Goal: Task Accomplishment & Management: Manage account settings

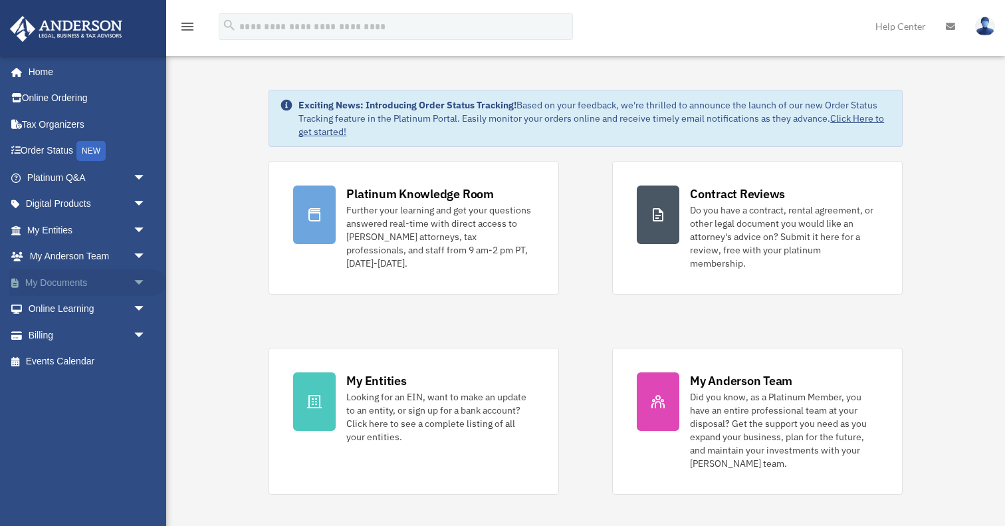
click at [76, 286] on link "My Documents arrow_drop_down" at bounding box center [87, 282] width 157 height 27
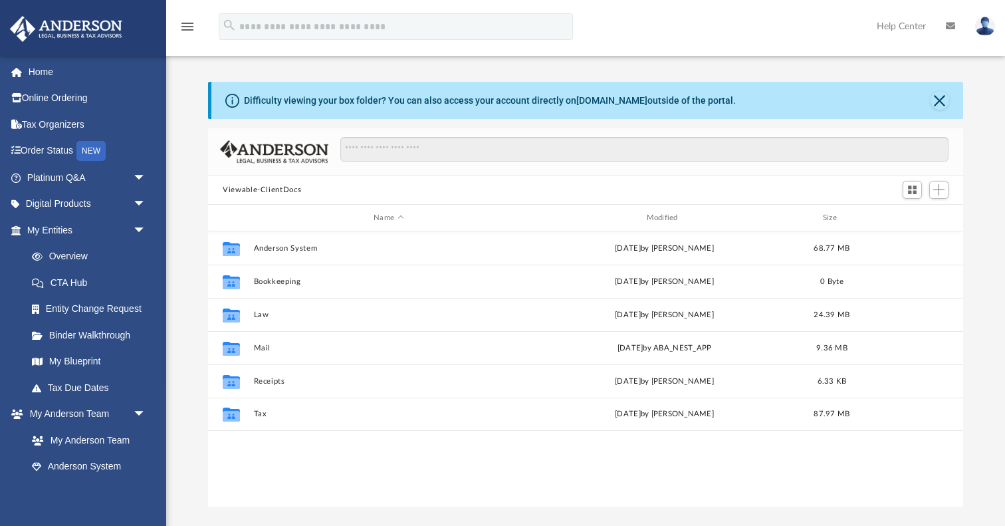
scroll to position [302, 754]
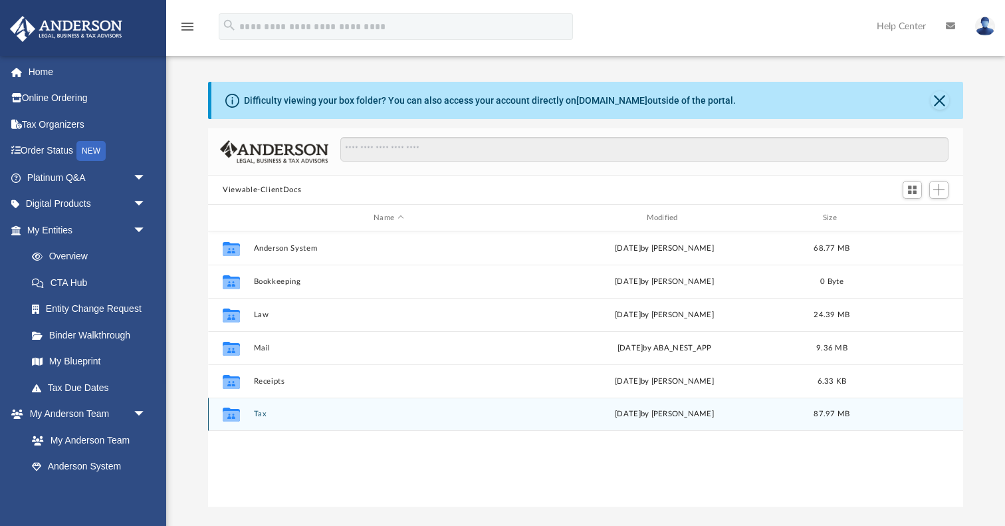
click at [249, 416] on div "Collaborated Folder Tax Fri Aug 15 2025 by Daniel Spearman 87.97 MB" at bounding box center [585, 413] width 755 height 33
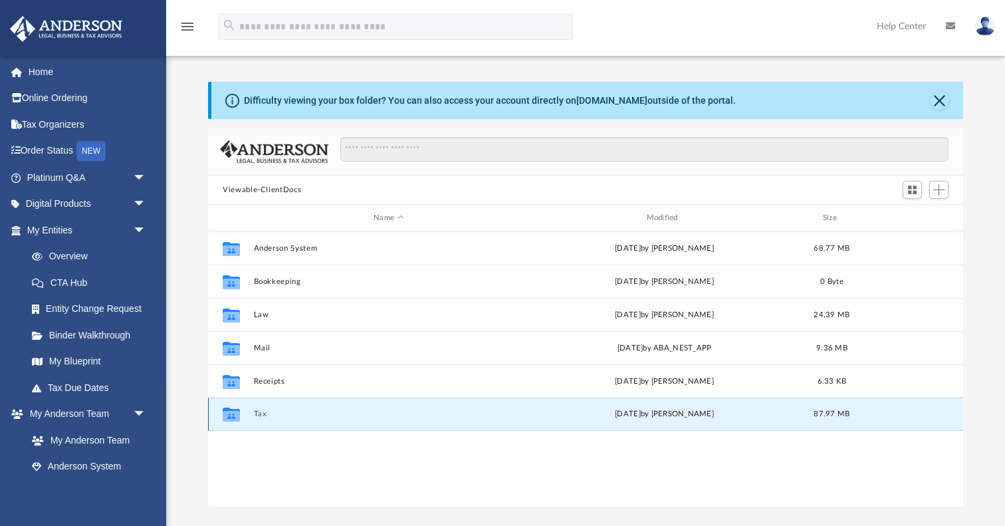
click at [234, 416] on icon "grid" at bounding box center [231, 414] width 17 height 14
click at [256, 416] on button "Tax" at bounding box center [389, 413] width 270 height 9
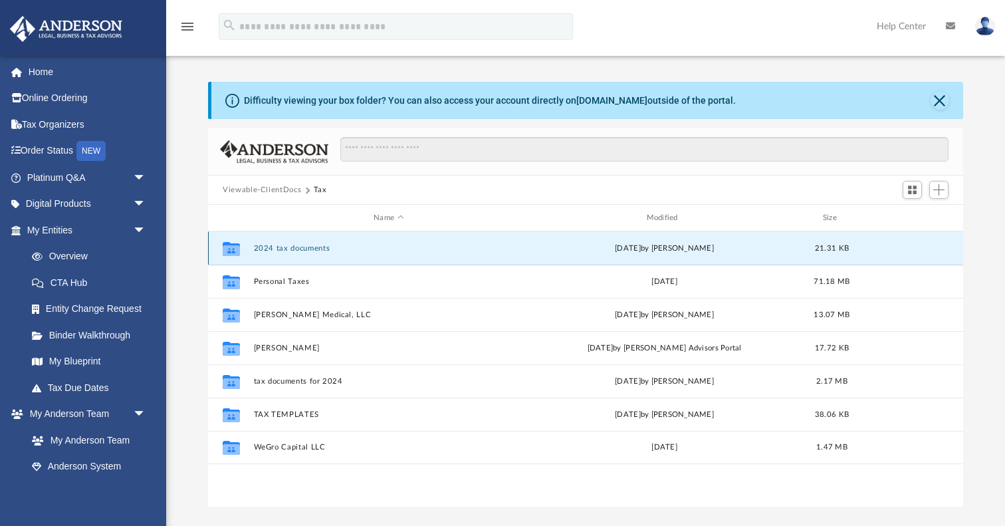
click at [300, 245] on button "2024 tax documents" at bounding box center [389, 248] width 270 height 9
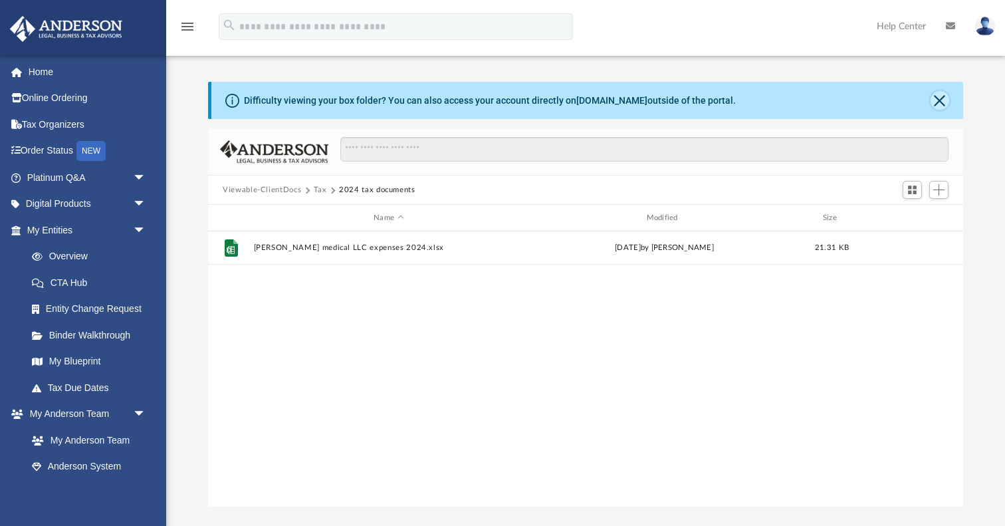
click at [940, 99] on button "Close" at bounding box center [939, 100] width 19 height 19
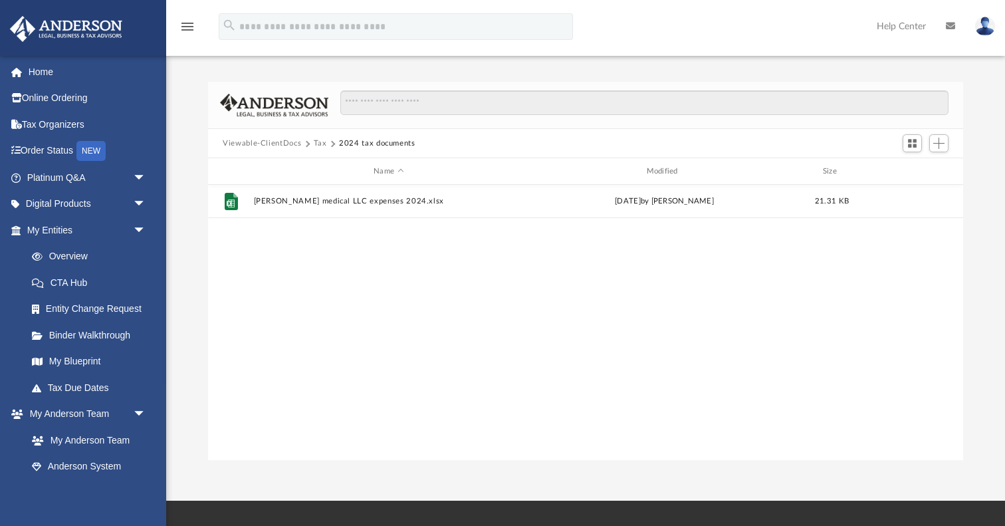
click at [270, 142] on button "Viewable-ClientDocs" at bounding box center [262, 144] width 78 height 12
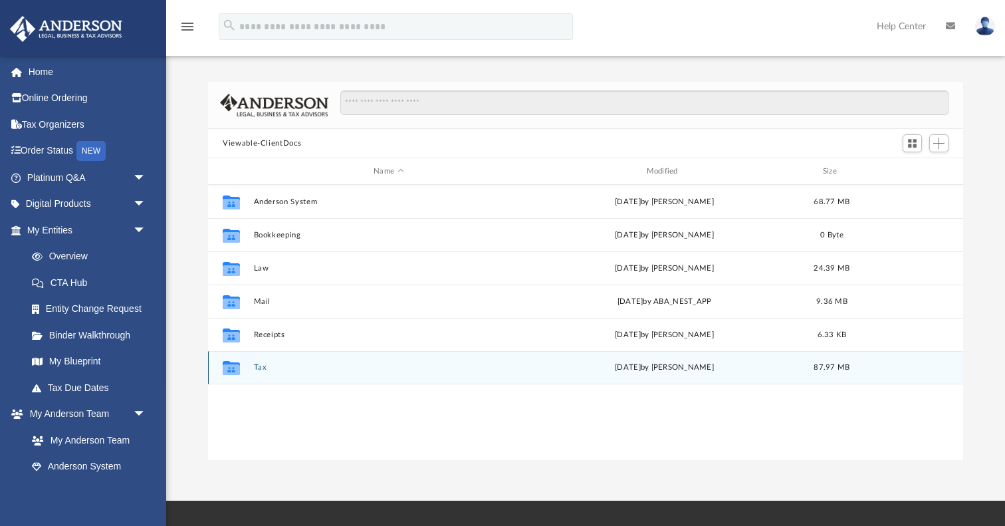
click at [256, 369] on button "Tax" at bounding box center [389, 367] width 270 height 9
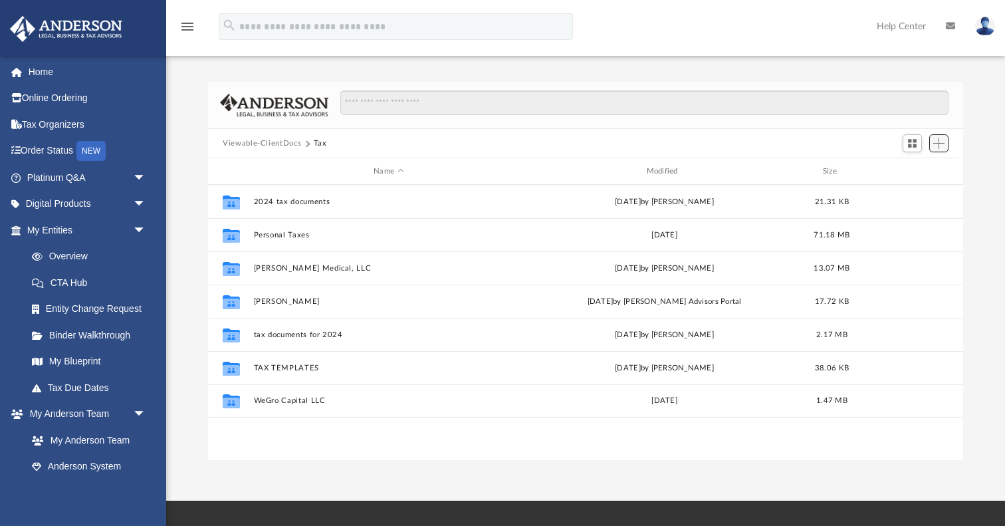
click at [939, 148] on span "Add" at bounding box center [938, 143] width 11 height 11
click at [931, 171] on li "Upload" at bounding box center [919, 169] width 43 height 14
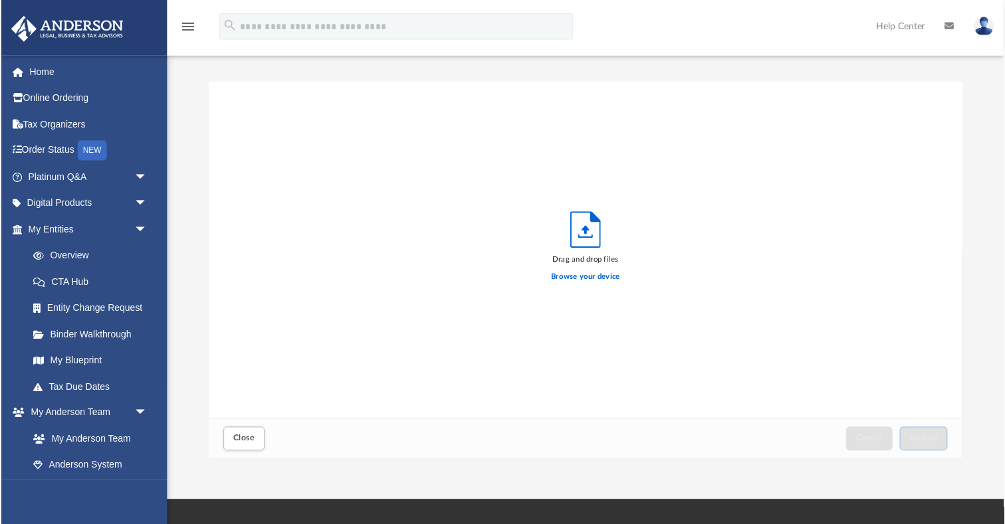
scroll to position [337, 754]
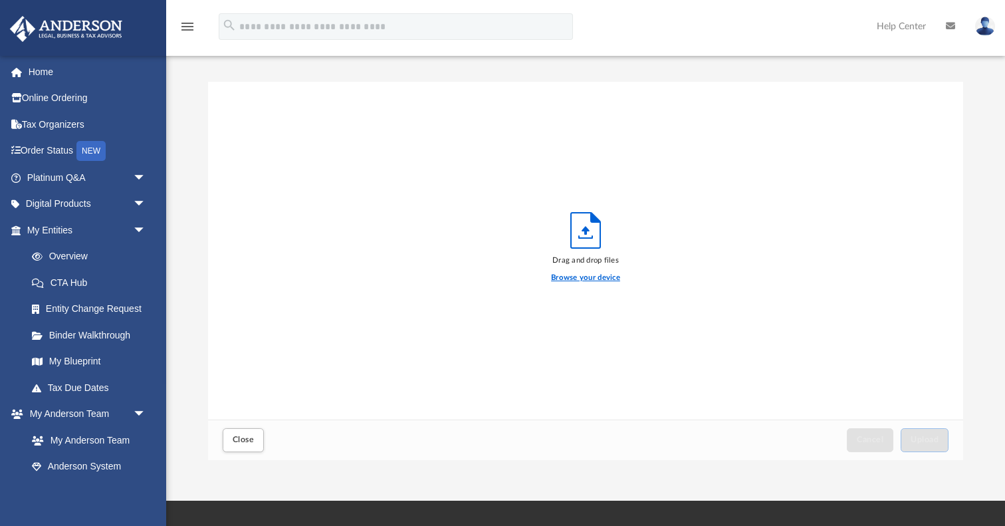
click at [600, 275] on label "Browse your device" at bounding box center [585, 278] width 69 height 12
click at [0, 0] on input "Browse your device" at bounding box center [0, 0] width 0 height 0
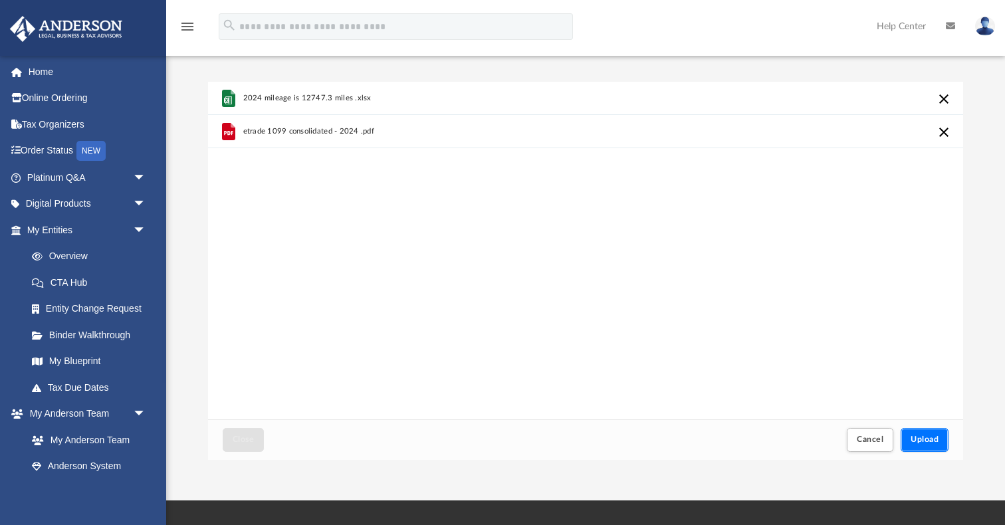
click at [931, 436] on span "Upload" at bounding box center [924, 439] width 28 height 8
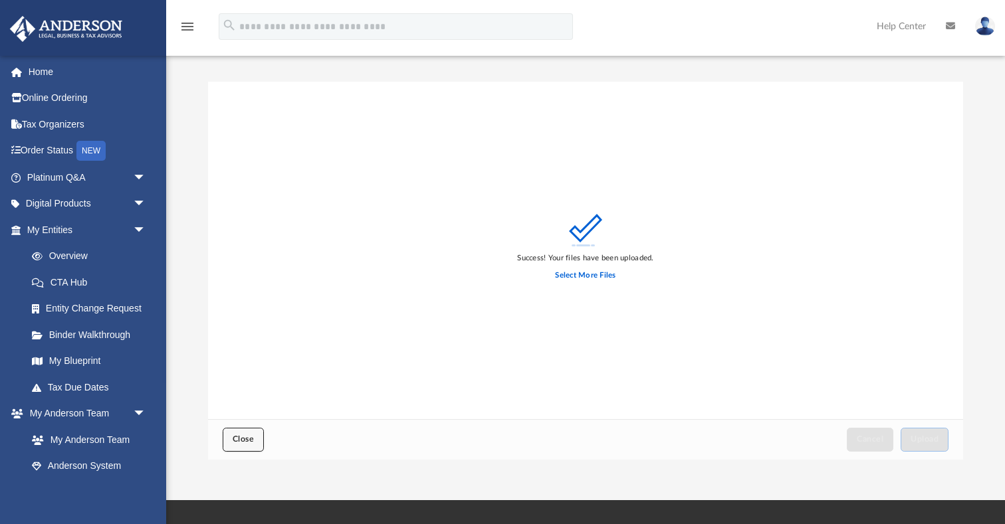
click at [240, 440] on span "Close" at bounding box center [243, 439] width 21 height 8
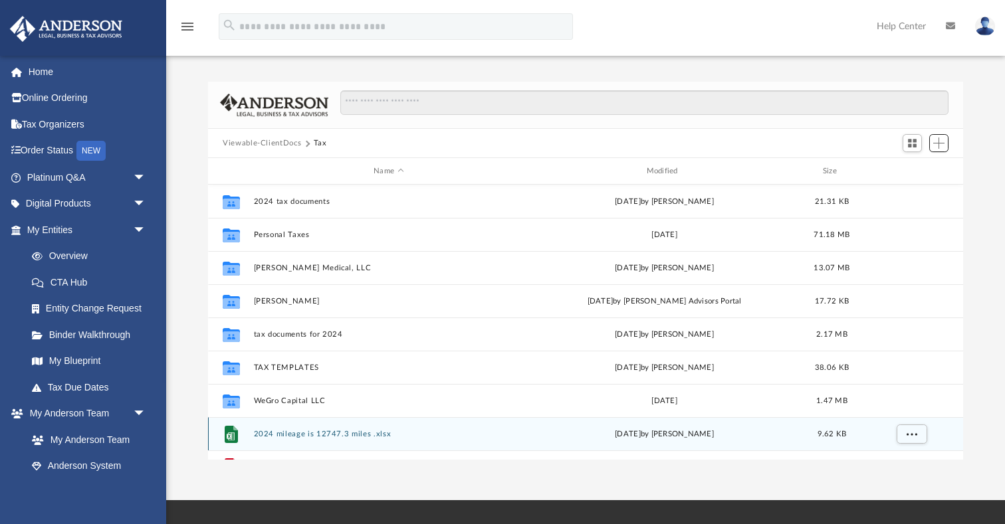
scroll to position [23, 0]
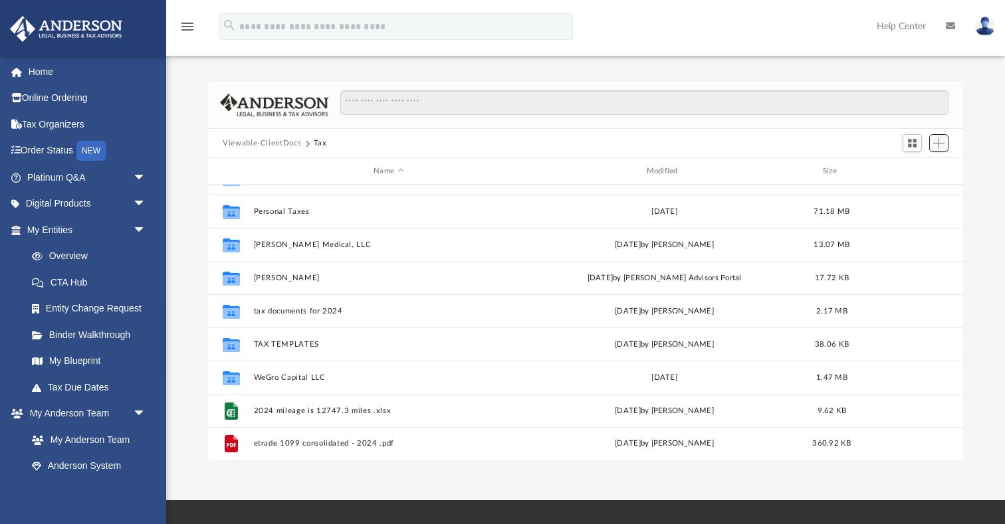
click at [941, 146] on span "Add" at bounding box center [938, 143] width 11 height 11
click at [918, 171] on li "Upload" at bounding box center [919, 169] width 43 height 14
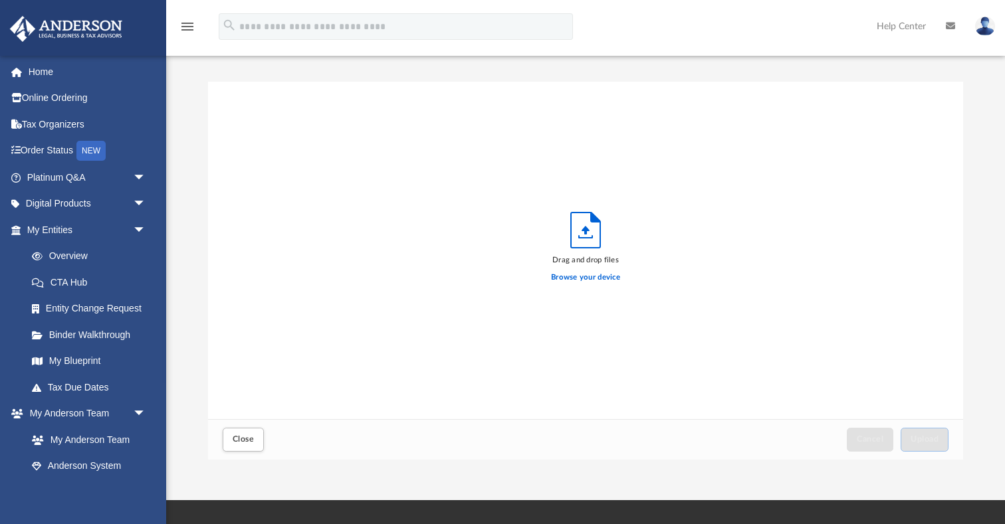
scroll to position [337, 754]
click at [588, 275] on label "Browse your device" at bounding box center [585, 278] width 69 height 12
click at [0, 0] on input "Browse your device" at bounding box center [0, 0] width 0 height 0
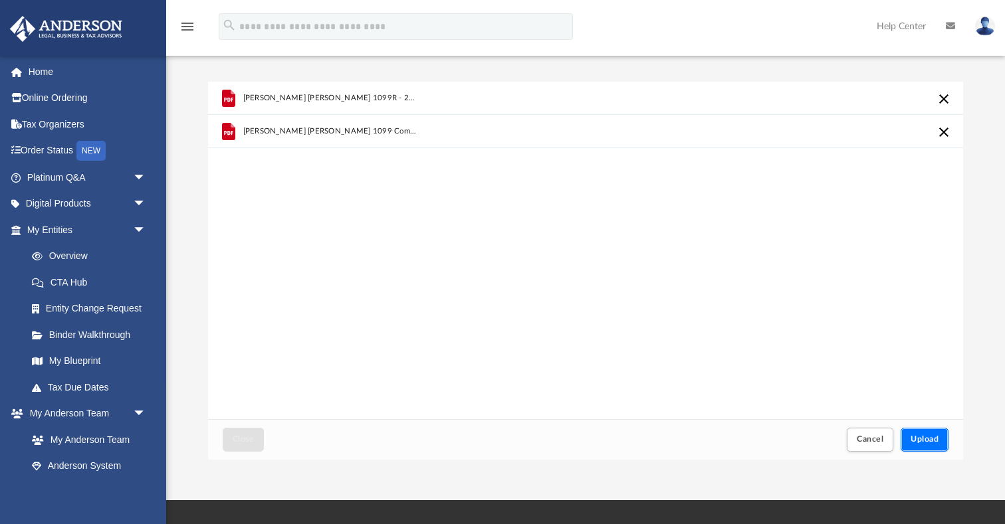
click at [933, 438] on span "Upload" at bounding box center [924, 439] width 28 height 8
